Goal: Find specific page/section: Find specific page/section

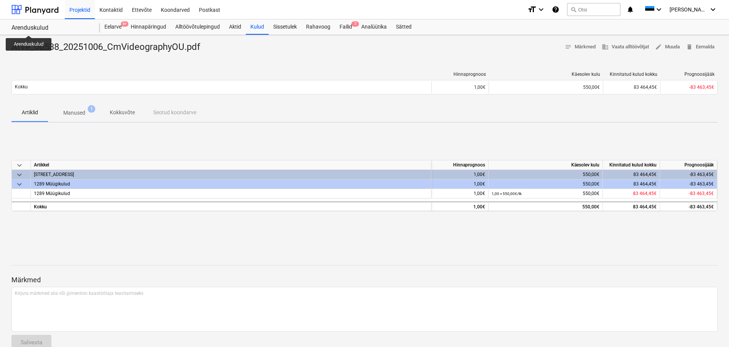
click at [29, 27] on div "Arenduskulud" at bounding box center [50, 28] width 79 height 8
click at [80, 10] on div "Projektid" at bounding box center [80, 9] width 30 height 19
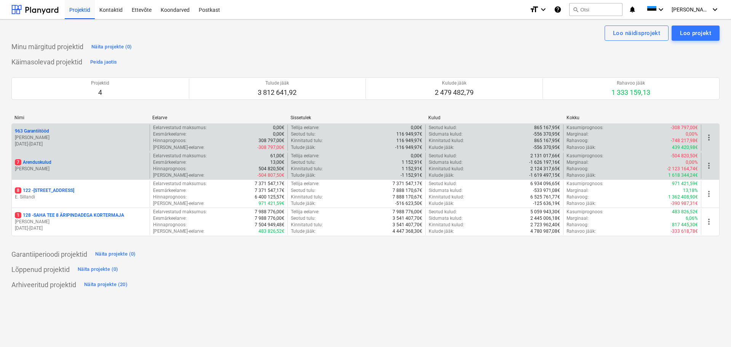
click at [38, 161] on p "7 Arenduskulud" at bounding box center [33, 162] width 37 height 6
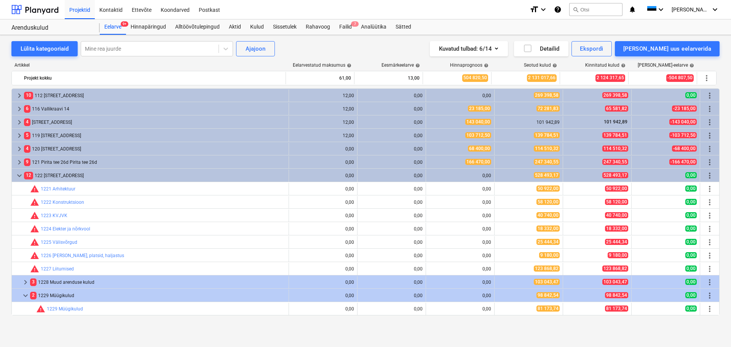
scroll to position [76, 0]
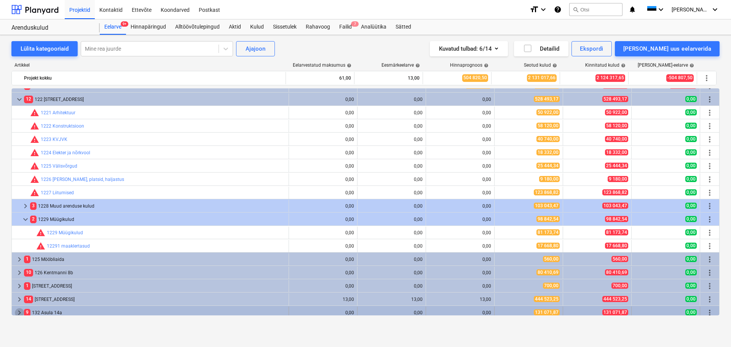
click at [19, 310] on span "keyboard_arrow_right" at bounding box center [19, 312] width 9 height 9
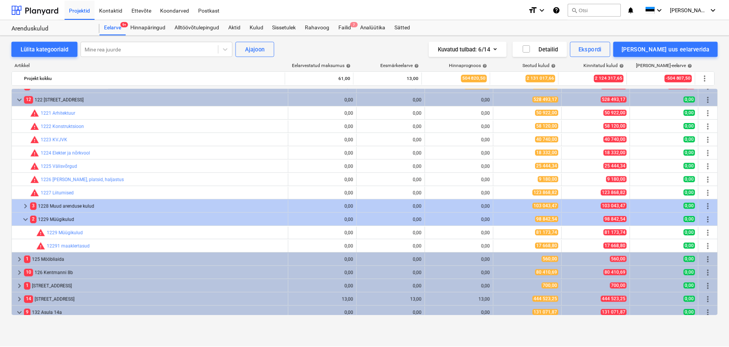
scroll to position [200, 0]
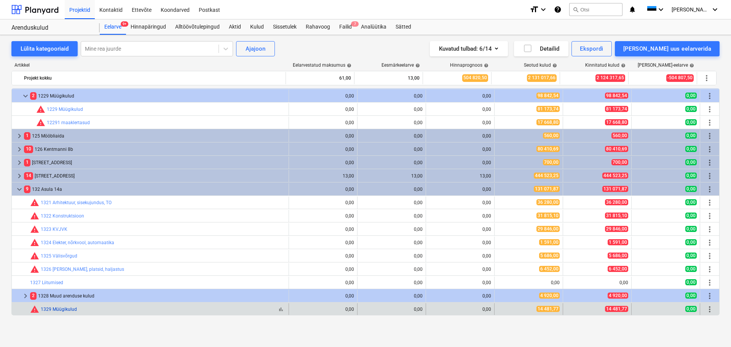
click at [58, 308] on link "1329 Müügikulud" at bounding box center [59, 309] width 36 height 5
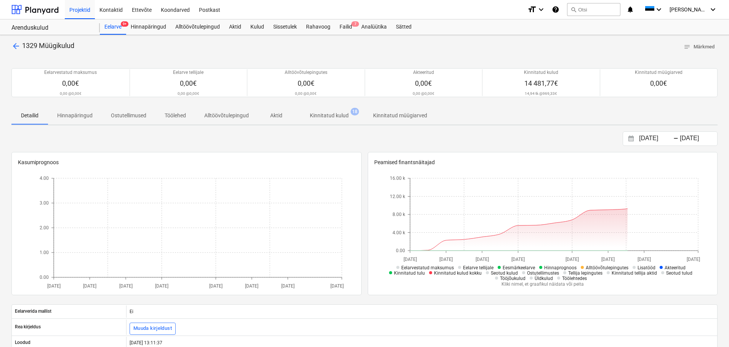
click at [341, 114] on p "Kinnitatud kulud" at bounding box center [329, 116] width 39 height 8
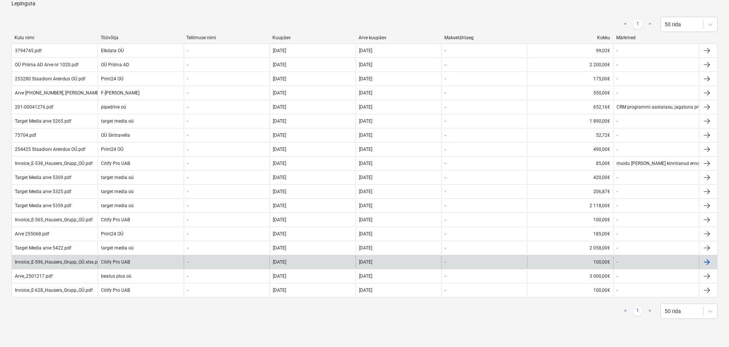
scroll to position [114, 0]
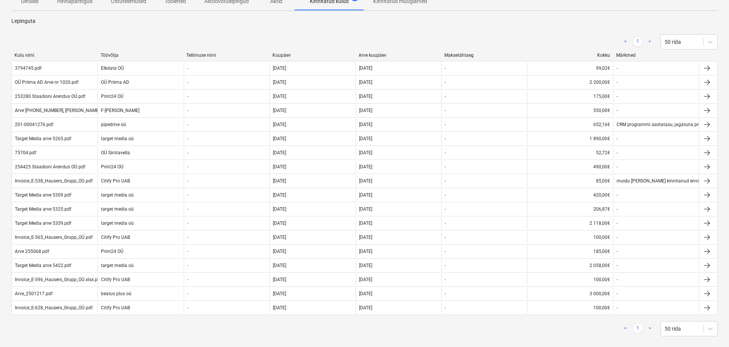
click at [372, 54] on div "Arve kuupäev" at bounding box center [398, 55] width 80 height 5
